Goal: Information Seeking & Learning: Understand process/instructions

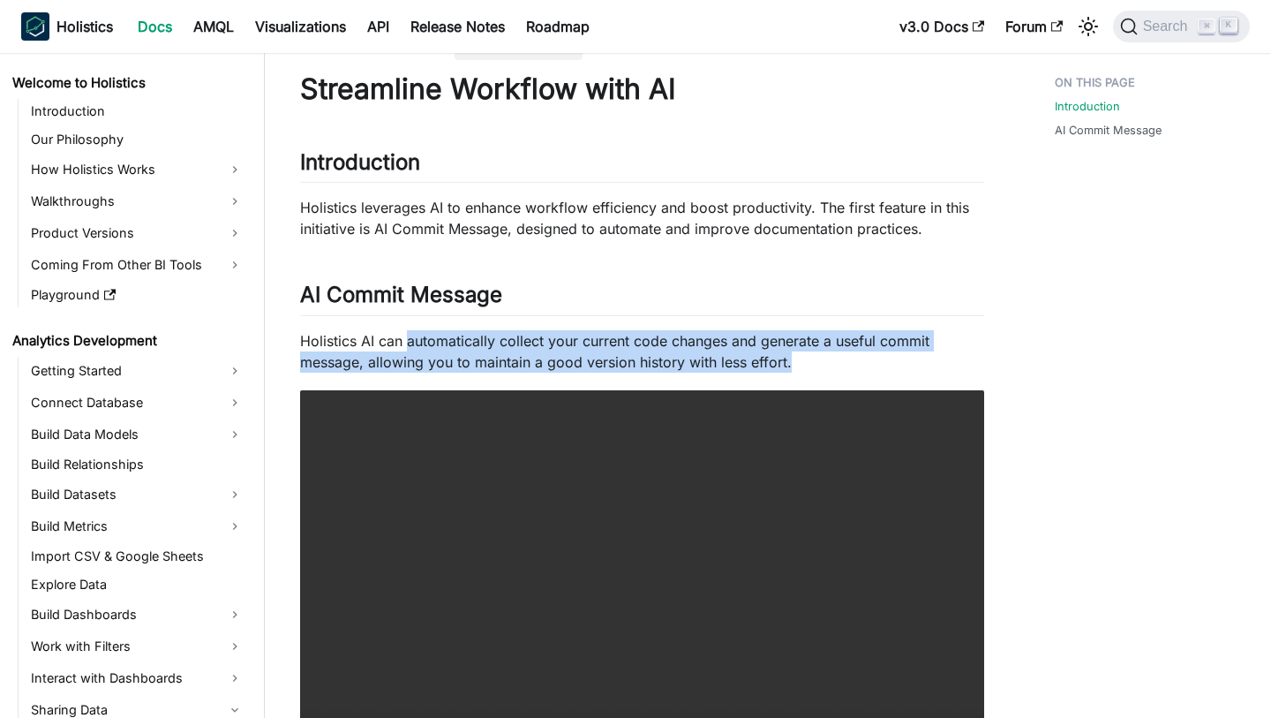
scroll to position [601, 0]
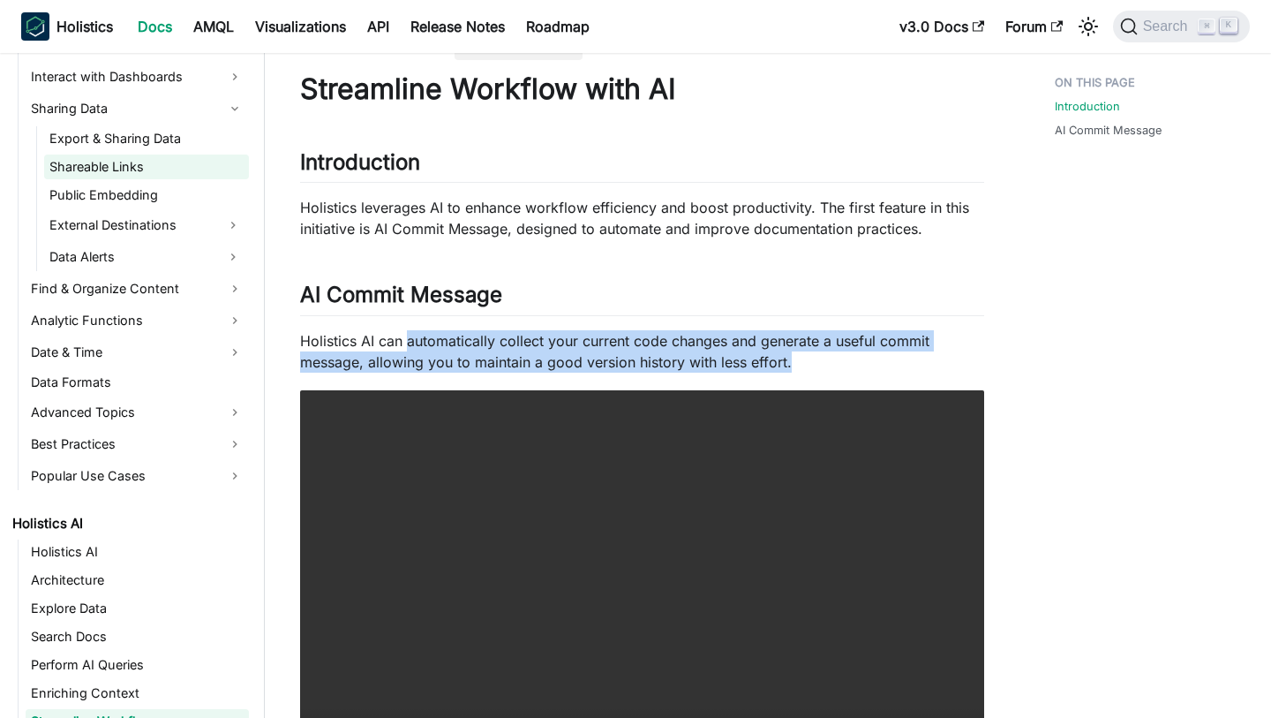
click at [156, 156] on link "Shareable Links" at bounding box center [146, 166] width 205 height 25
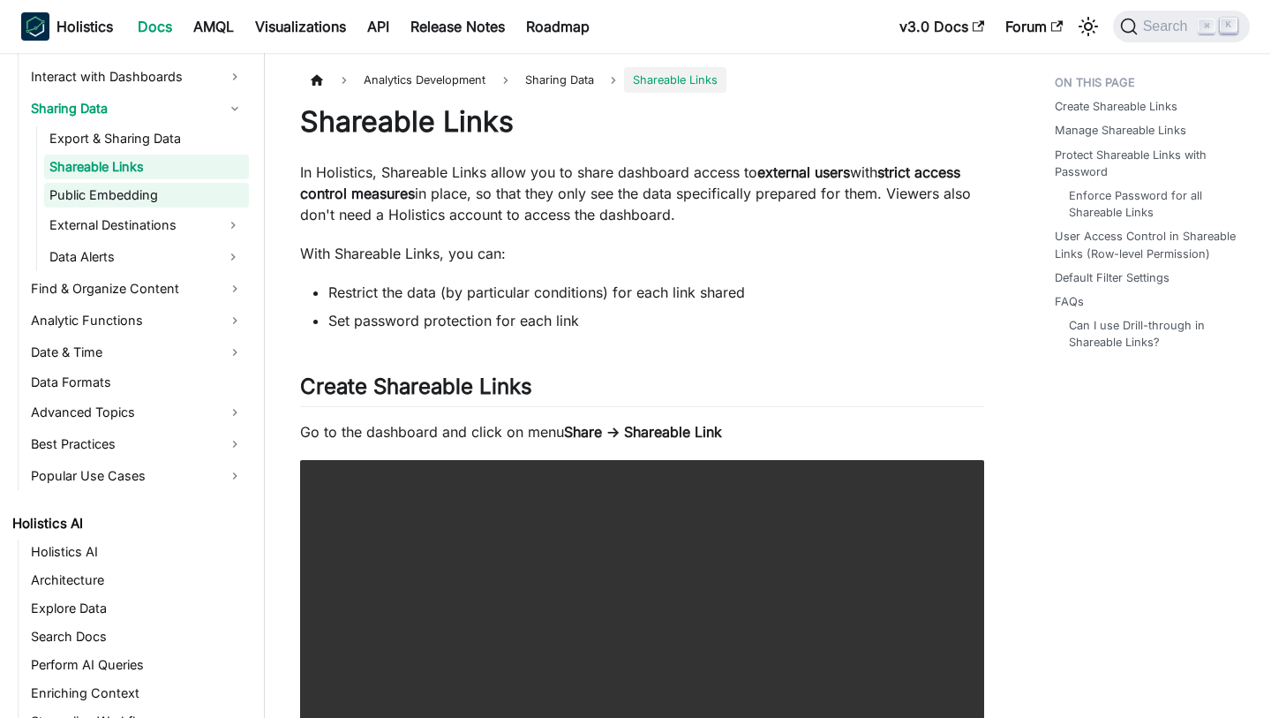
click at [176, 205] on link "Public Embedding" at bounding box center [146, 195] width 205 height 25
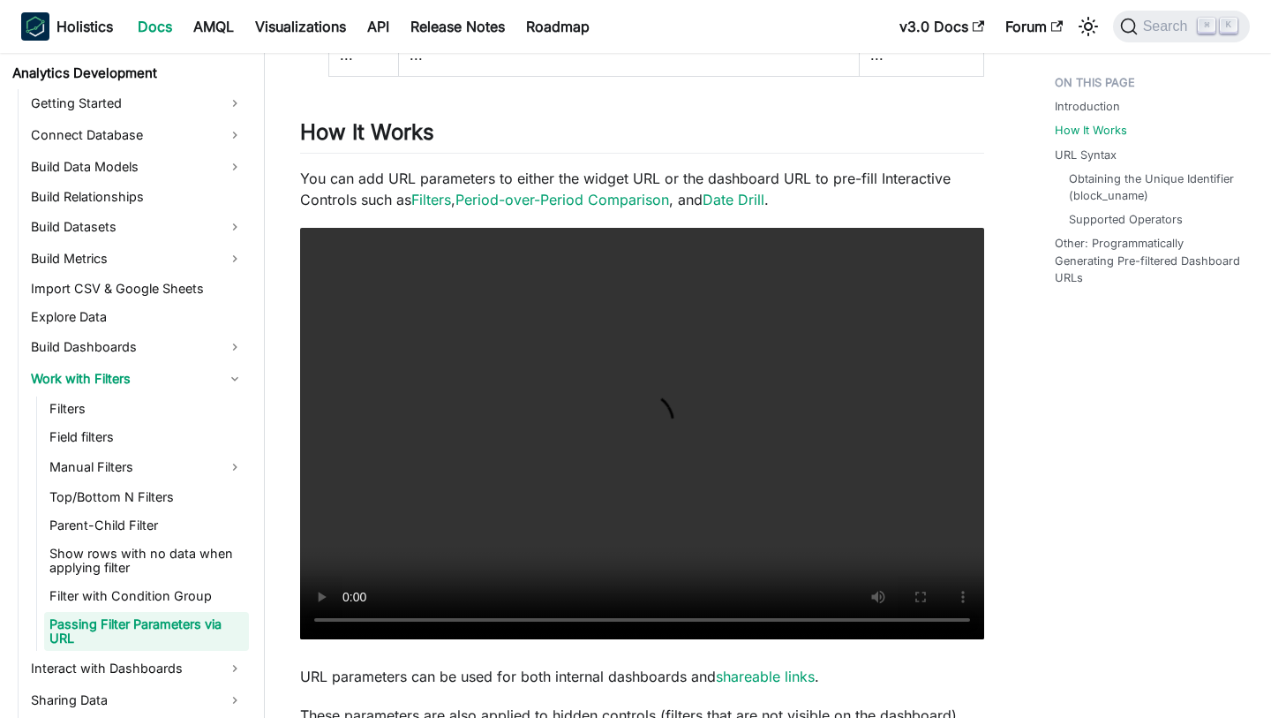
scroll to position [333, 0]
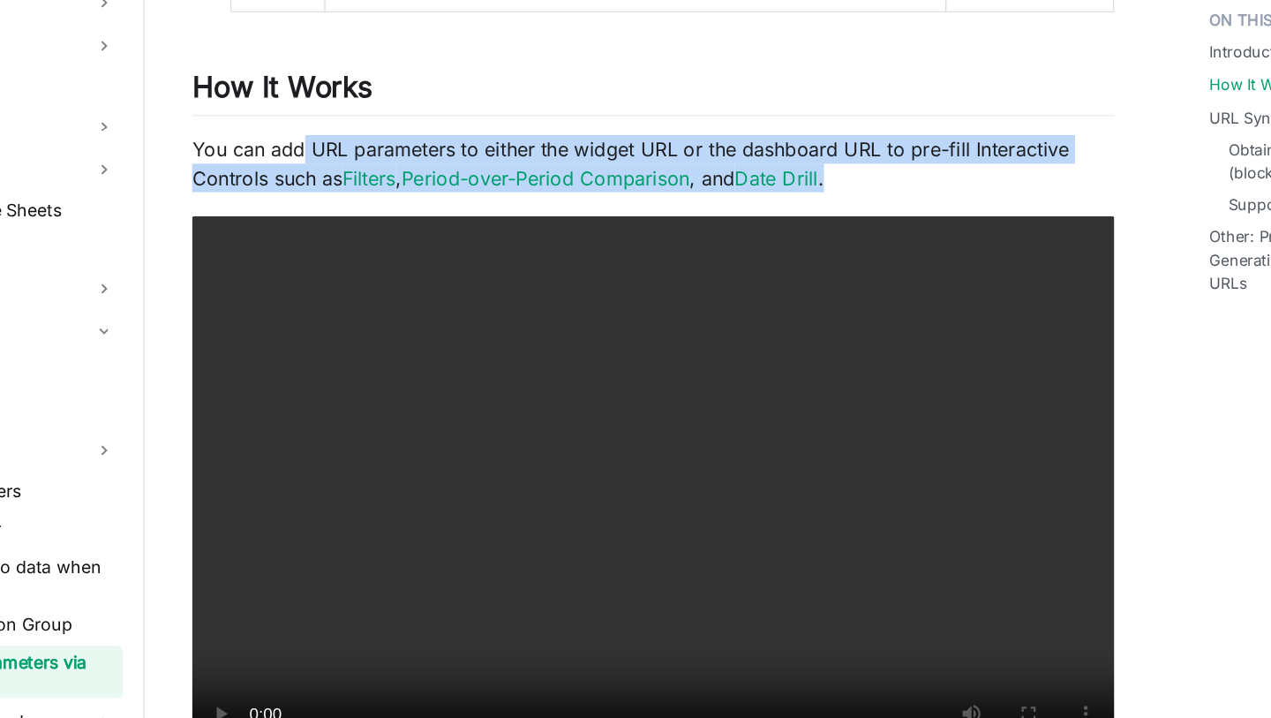
drag, startPoint x: 380, startPoint y: 109, endPoint x: 802, endPoint y: 127, distance: 422.3
click at [802, 168] on p "You can add URL parameters to either the widget URL or the dashboard URL to pre…" at bounding box center [642, 189] width 684 height 42
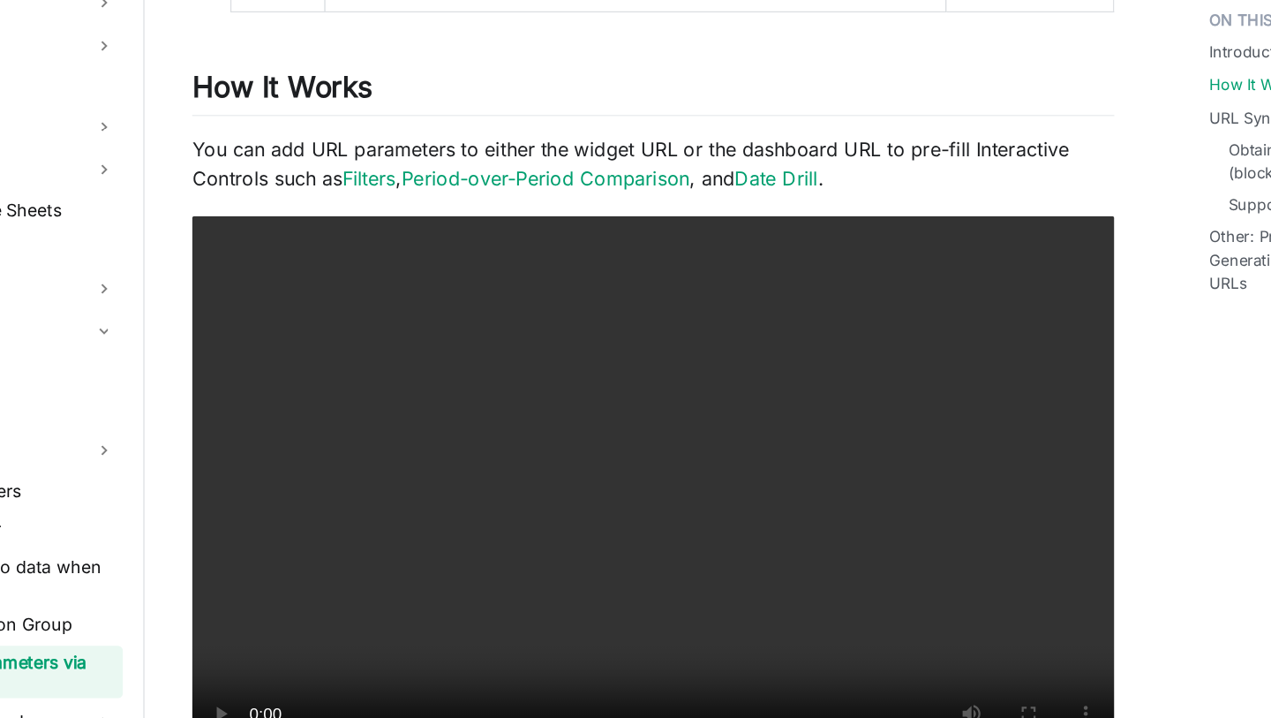
click at [802, 168] on p "You can add URL parameters to either the widget URL or the dashboard URL to pre…" at bounding box center [642, 189] width 684 height 42
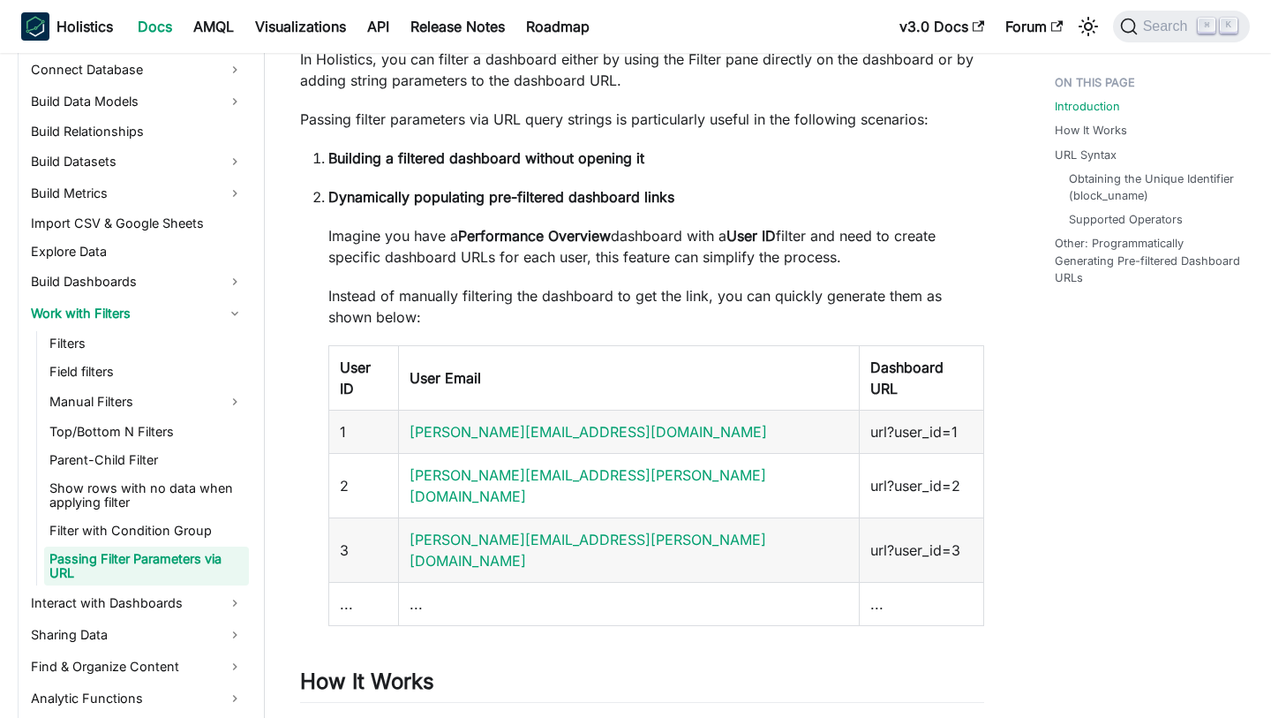
scroll to position [0, 0]
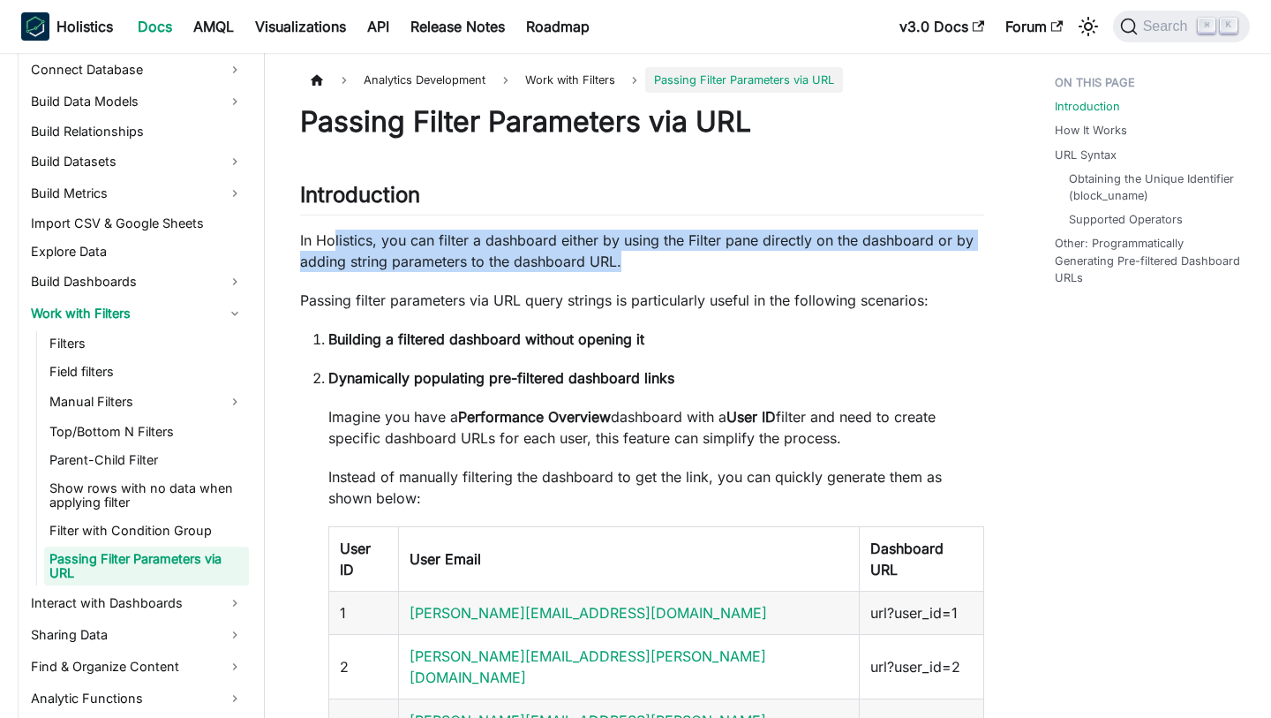
drag, startPoint x: 333, startPoint y: 242, endPoint x: 622, endPoint y: 260, distance: 290.1
click at [625, 260] on p "In Holistics, you can filter a dashboard either by using the Filter pane direct…" at bounding box center [642, 251] width 684 height 42
click at [622, 260] on p "In Holistics, you can filter a dashboard either by using the Filter pane direct…" at bounding box center [642, 251] width 684 height 42
drag, startPoint x: 417, startPoint y: 237, endPoint x: 571, endPoint y: 270, distance: 157.9
click at [571, 270] on p "In Holistics, you can filter a dashboard either by using the Filter pane direct…" at bounding box center [642, 251] width 684 height 42
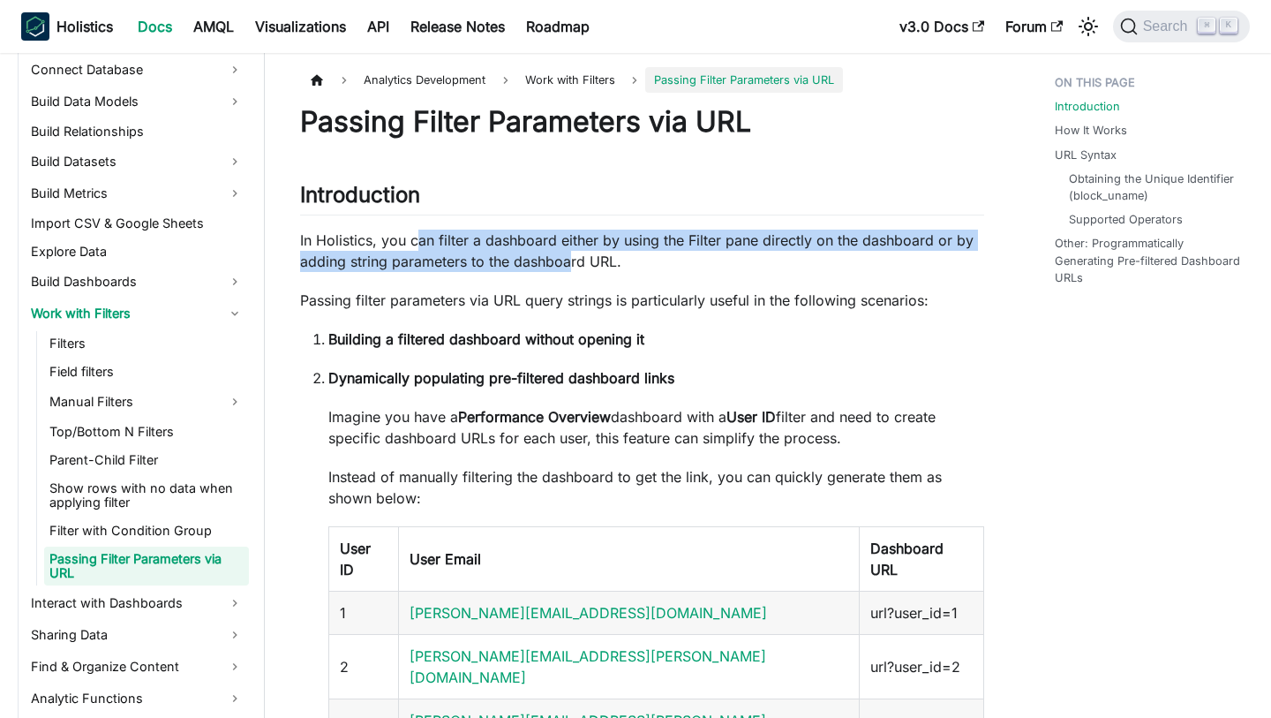
click at [571, 270] on p "In Holistics, you can filter a dashboard either by using the Filter pane direct…" at bounding box center [642, 251] width 684 height 42
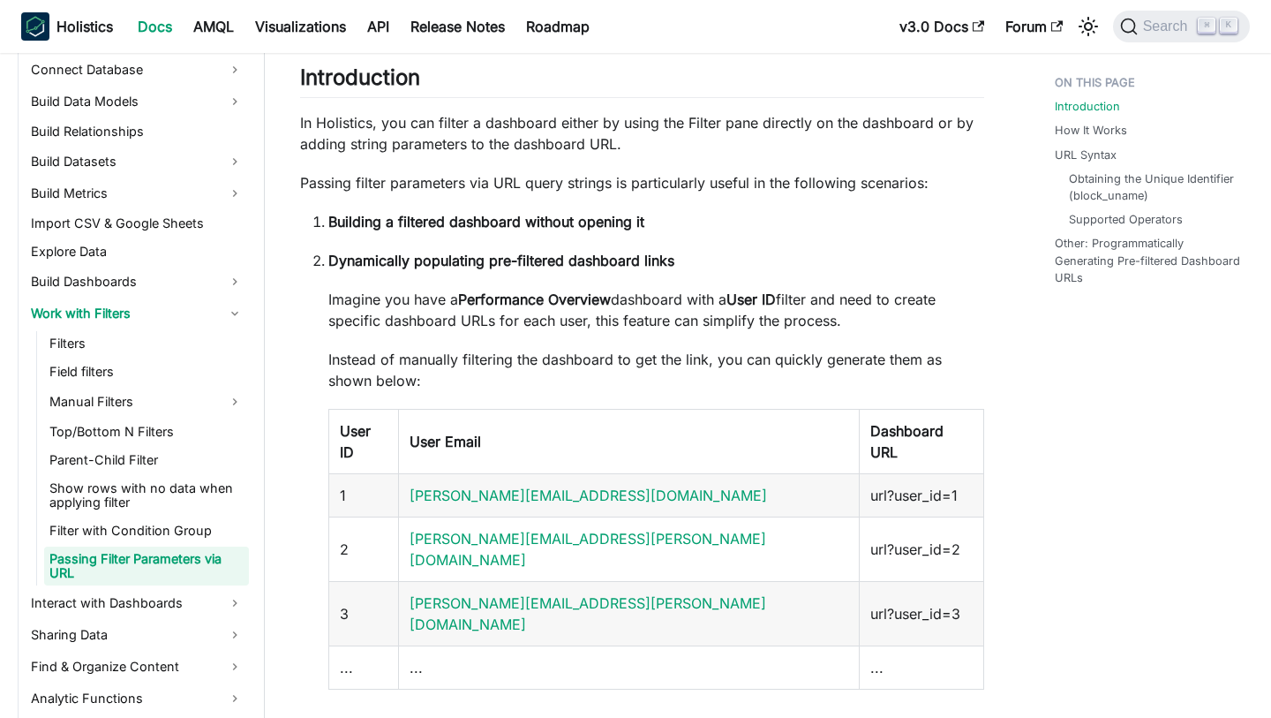
scroll to position [127, 0]
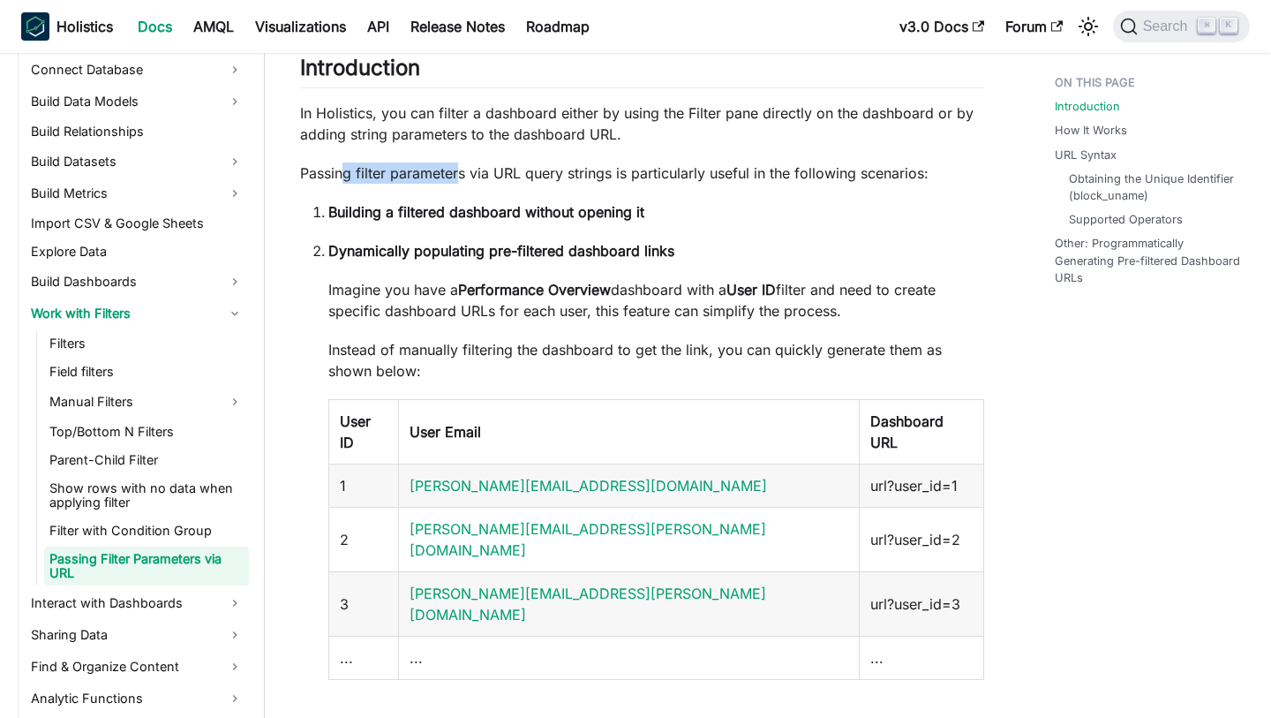
drag, startPoint x: 341, startPoint y: 171, endPoint x: 458, endPoint y: 174, distance: 117.4
click at [458, 174] on p "Passing filter parameters via URL query strings is particularly useful in the f…" at bounding box center [642, 172] width 684 height 21
drag, startPoint x: 466, startPoint y: 175, endPoint x: 626, endPoint y: 176, distance: 159.8
click at [626, 176] on p "Passing filter parameters via URL query strings is particularly useful in the f…" at bounding box center [642, 172] width 684 height 21
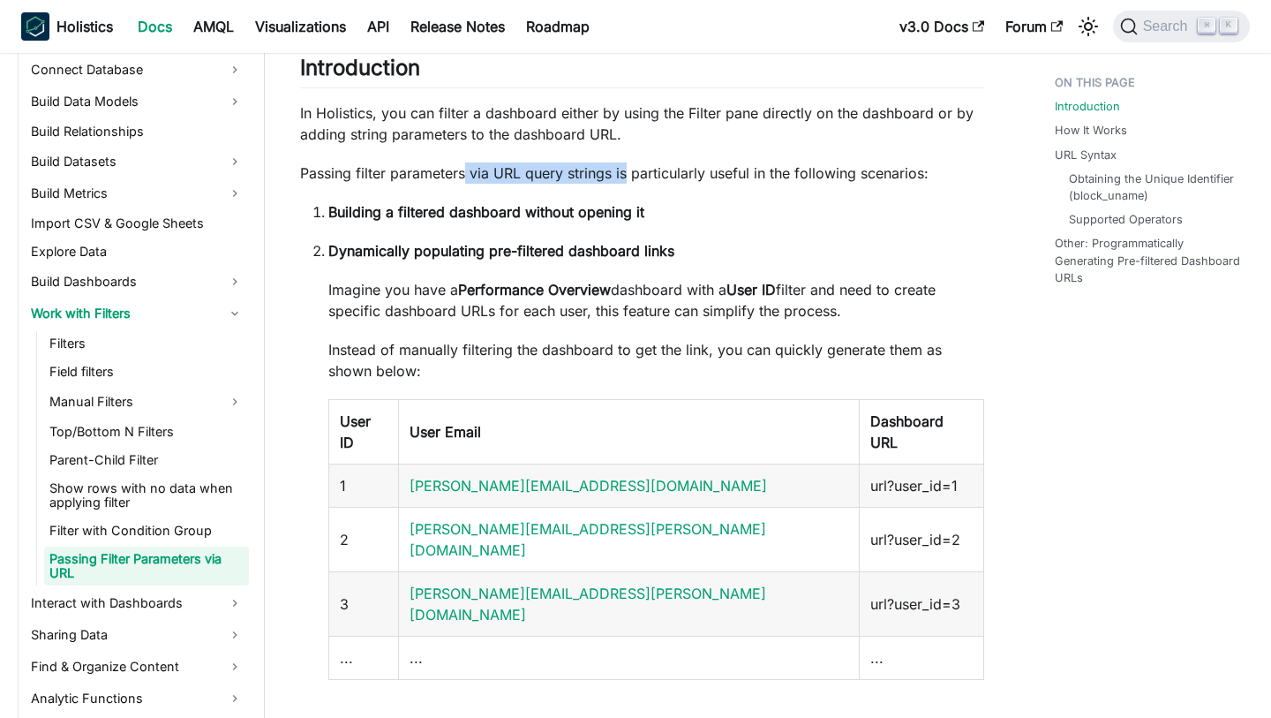
click at [626, 176] on p "Passing filter parameters via URL query strings is particularly useful in the f…" at bounding box center [642, 172] width 684 height 21
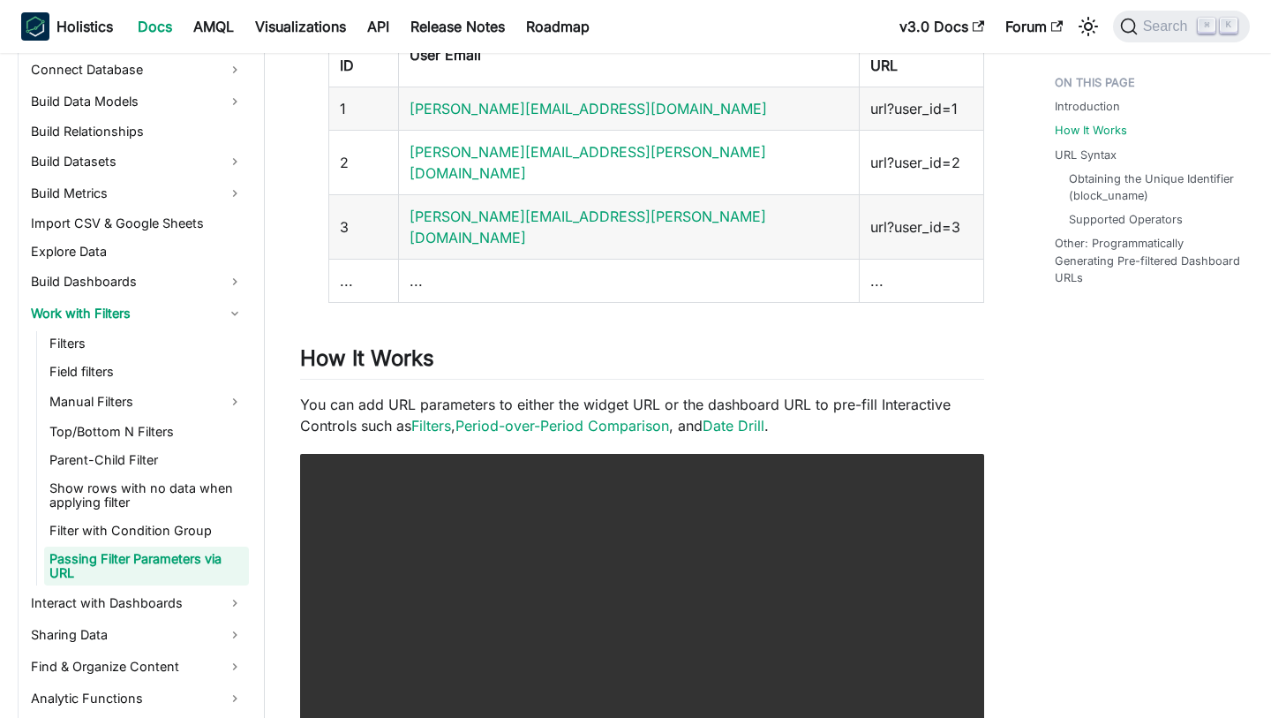
scroll to position [611, 0]
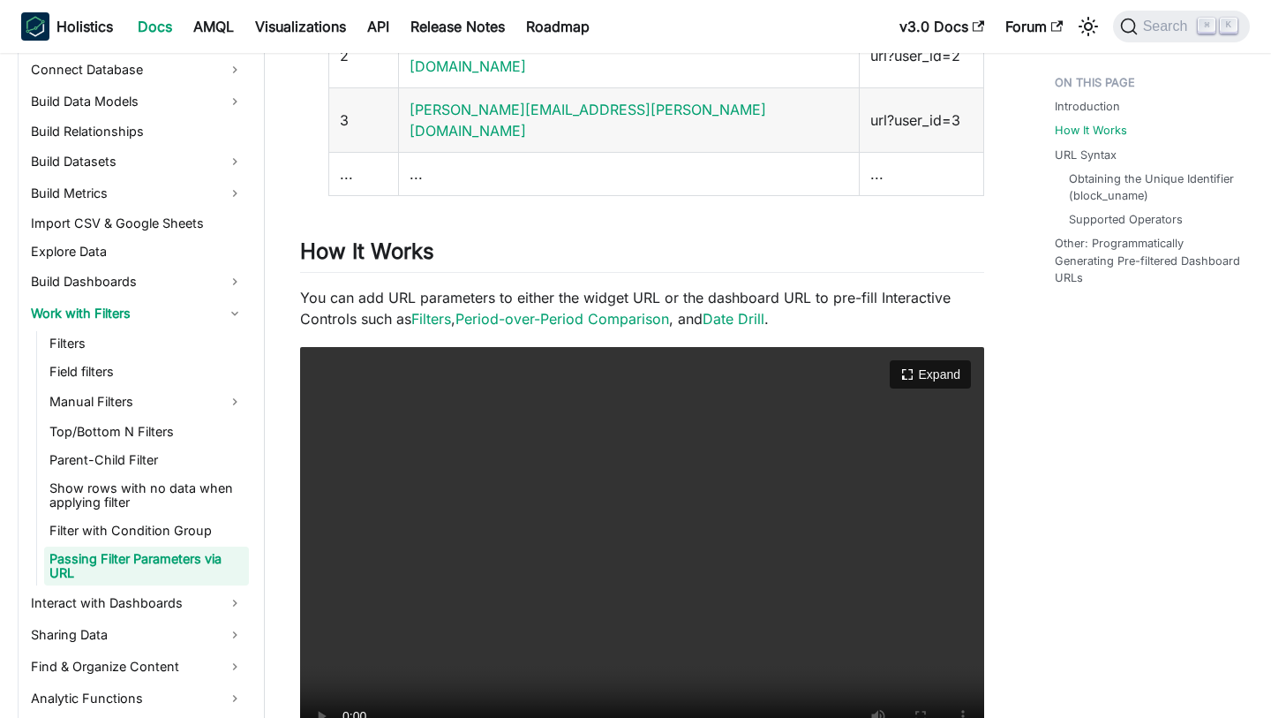
click at [585, 524] on video "Your browser does not support embedding video, but you can download it ." at bounding box center [642, 552] width 684 height 411
click at [679, 497] on video "Your browser does not support embedding video, but you can download it ." at bounding box center [642, 552] width 684 height 411
click at [696, 486] on video "Your browser does not support embedding video, but you can download it ." at bounding box center [642, 552] width 684 height 411
drag, startPoint x: 823, startPoint y: 233, endPoint x: 890, endPoint y: 234, distance: 67.1
click at [890, 287] on p "You can add URL parameters to either the widget URL or the dashboard URL to pre…" at bounding box center [642, 308] width 684 height 42
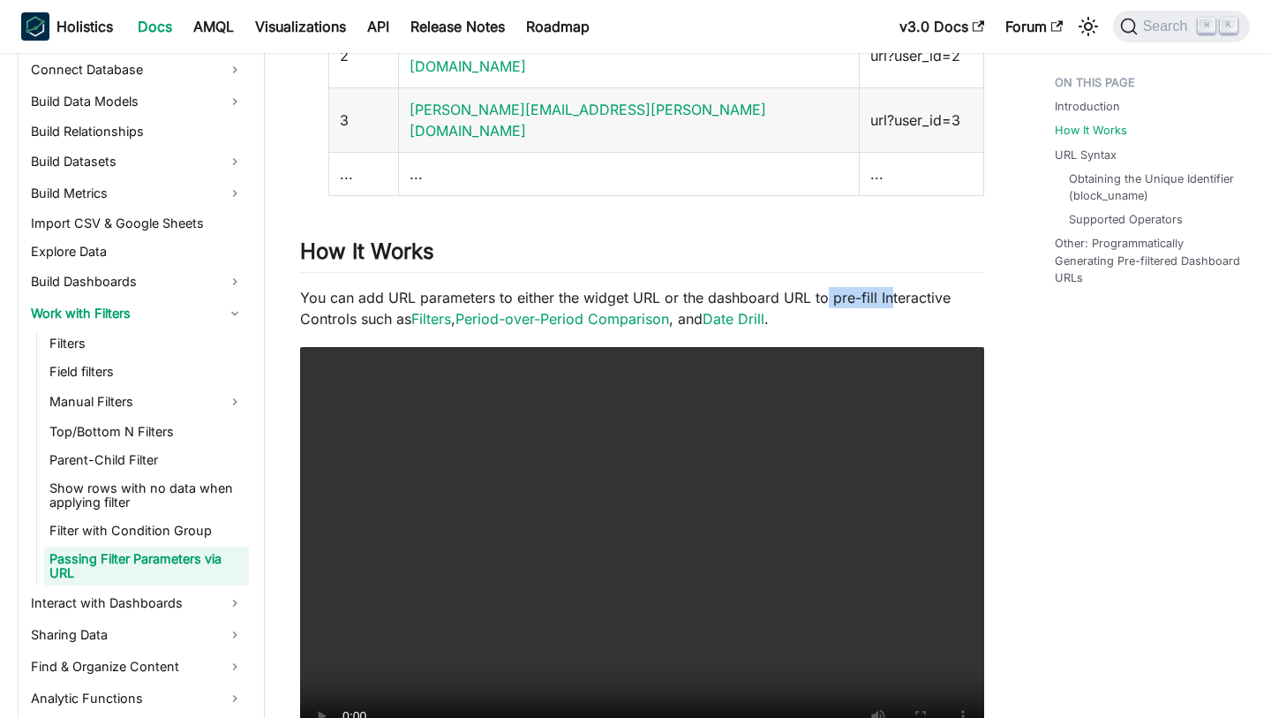
click at [890, 287] on p "You can add URL parameters to either the widget URL or the dashboard URL to pre…" at bounding box center [642, 308] width 684 height 42
click at [681, 417] on video "Your browser does not support embedding video, but you can download it ." at bounding box center [642, 552] width 684 height 411
click at [428, 287] on p "You can add URL parameters to either the widget URL or the dashboard URL to pre…" at bounding box center [642, 308] width 684 height 42
